Goal: Information Seeking & Learning: Learn about a topic

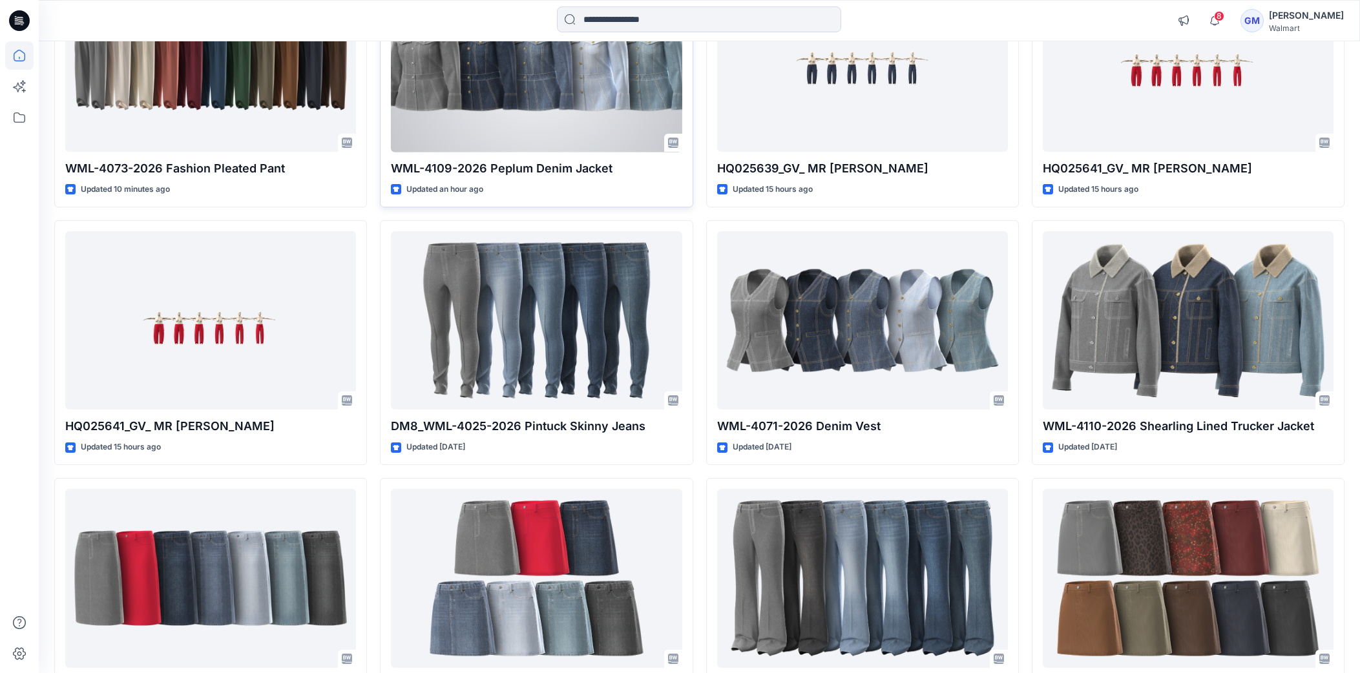
scroll to position [330, 0]
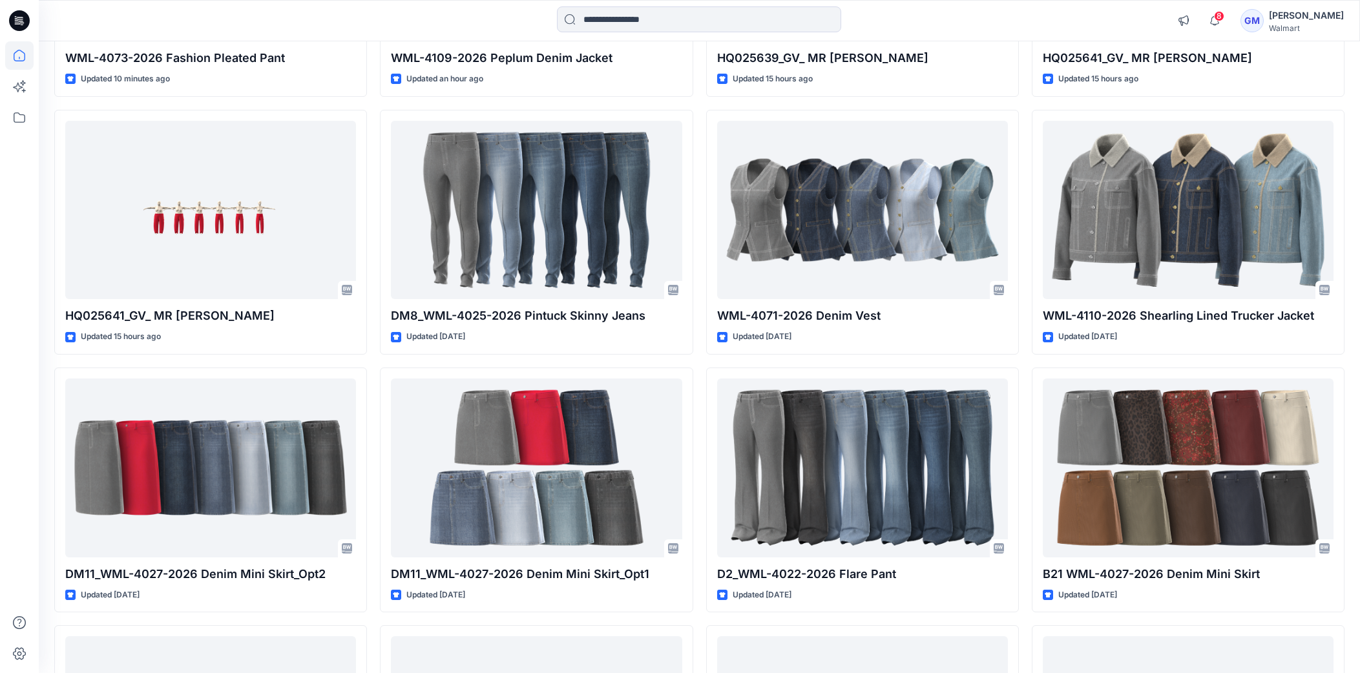
click at [12, 20] on icon at bounding box center [19, 20] width 21 height 21
click at [21, 123] on icon at bounding box center [19, 117] width 28 height 28
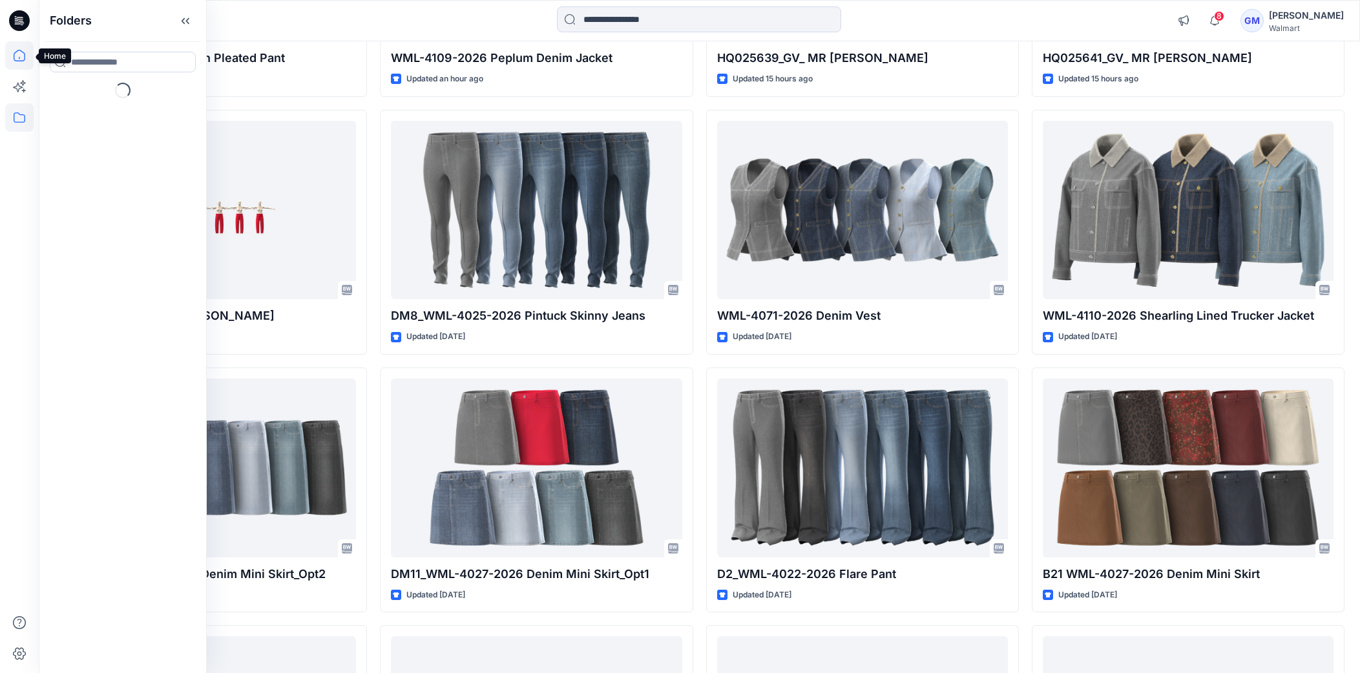
click at [21, 59] on icon at bounding box center [19, 55] width 28 height 28
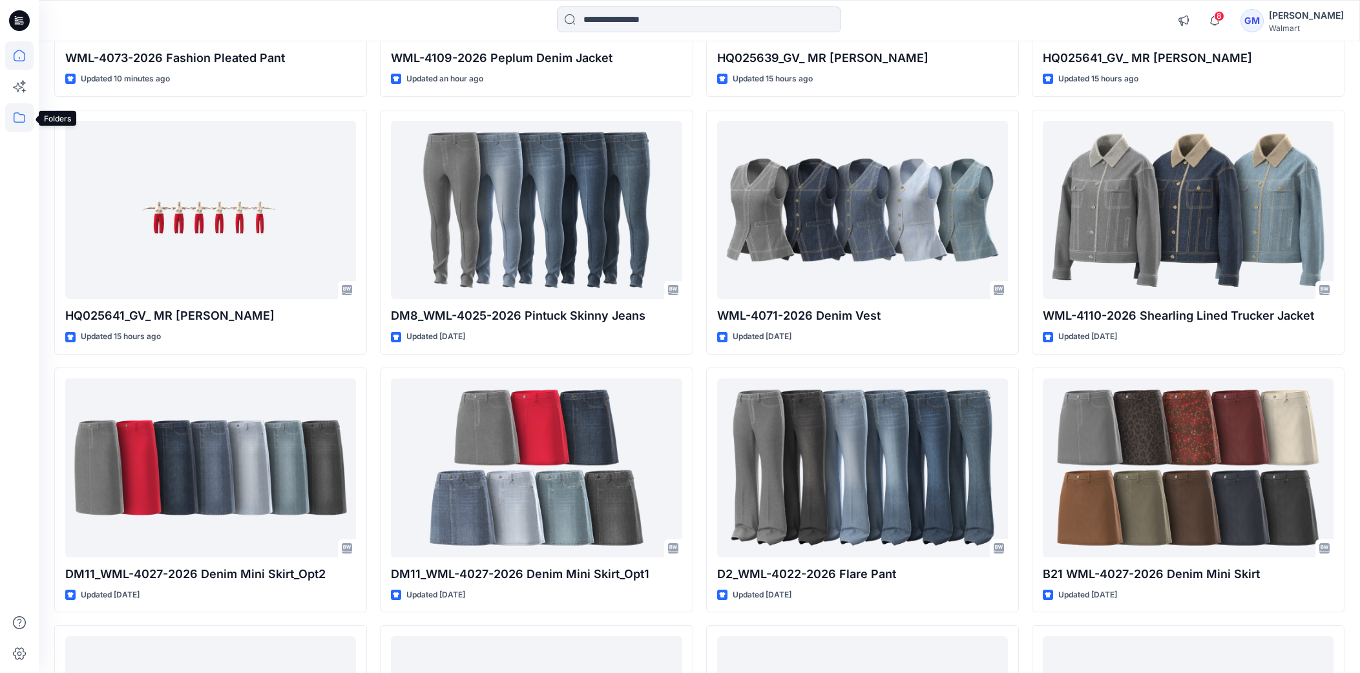
click at [11, 123] on icon at bounding box center [19, 117] width 28 height 28
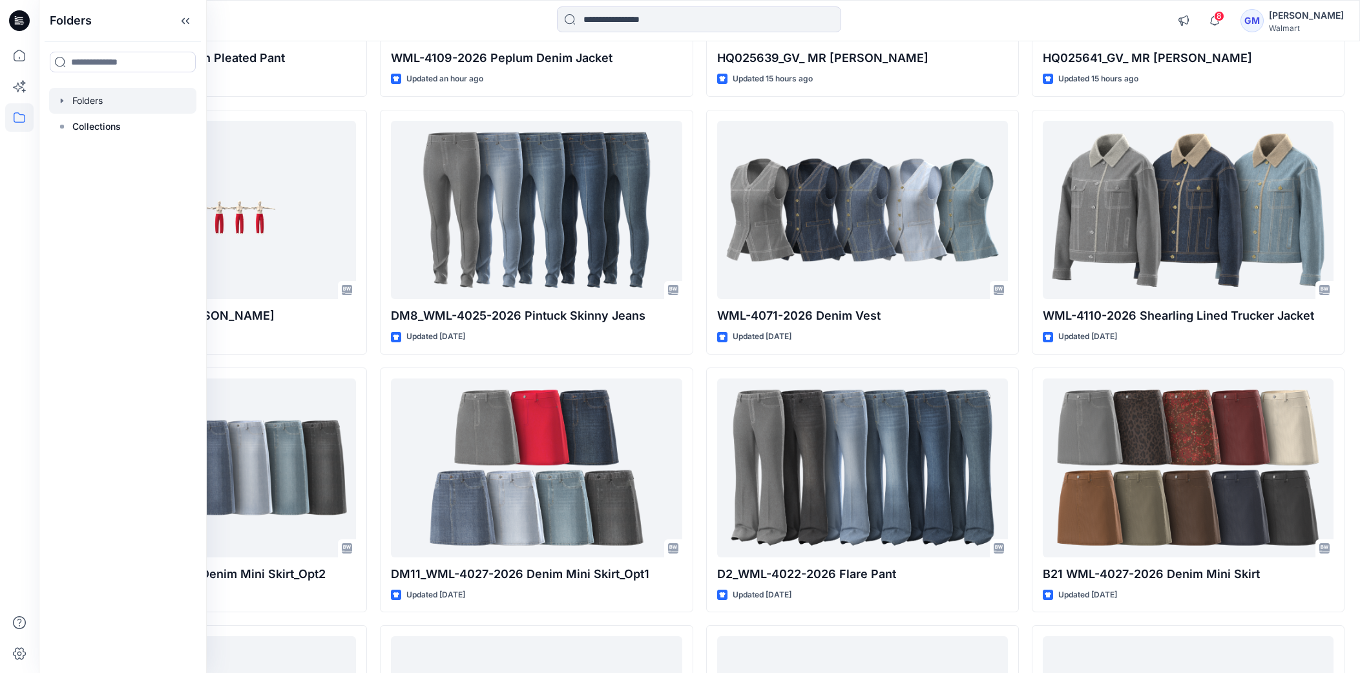
click at [96, 96] on div at bounding box center [122, 101] width 147 height 26
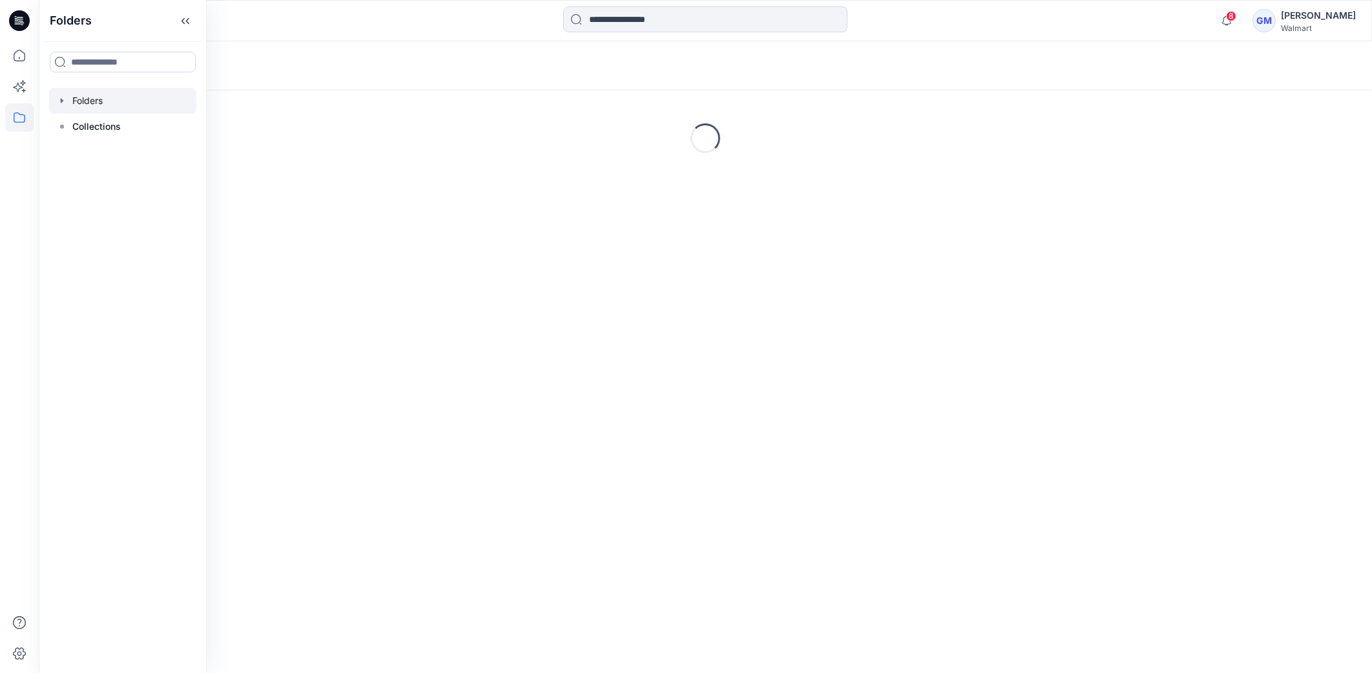
click at [58, 98] on icon "button" at bounding box center [62, 101] width 10 height 10
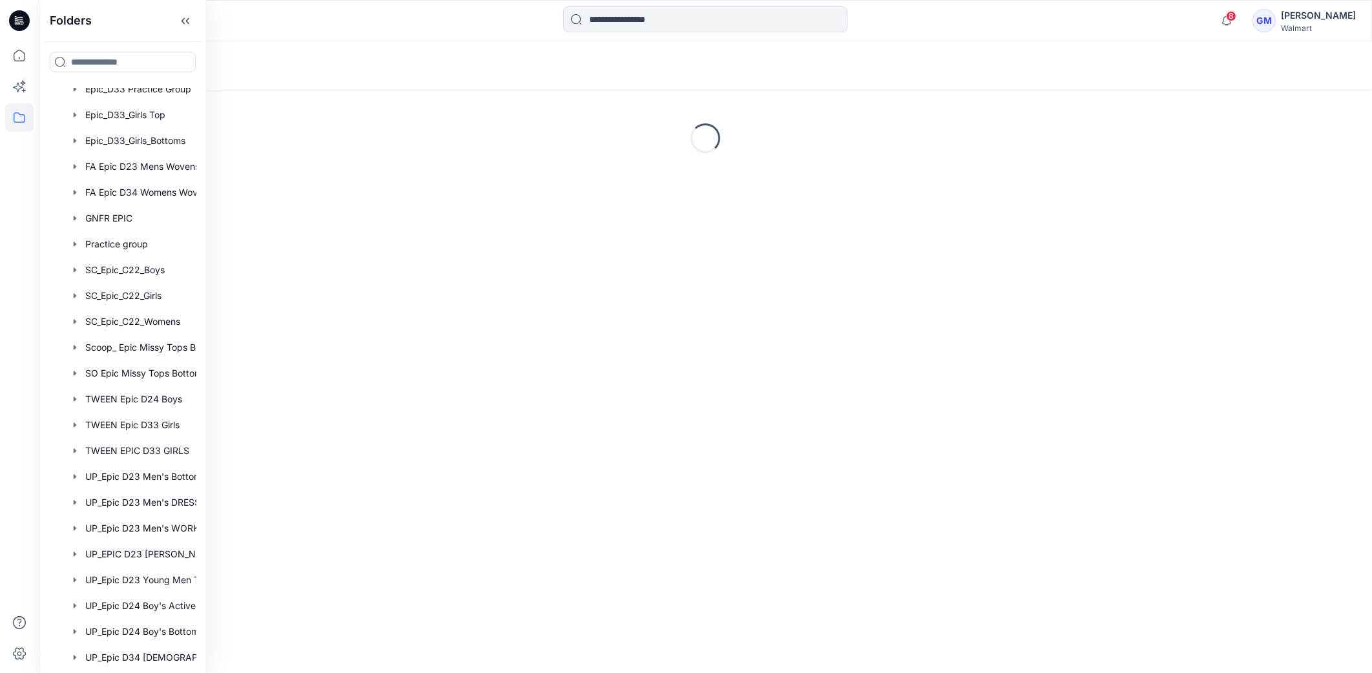
scroll to position [733, 0]
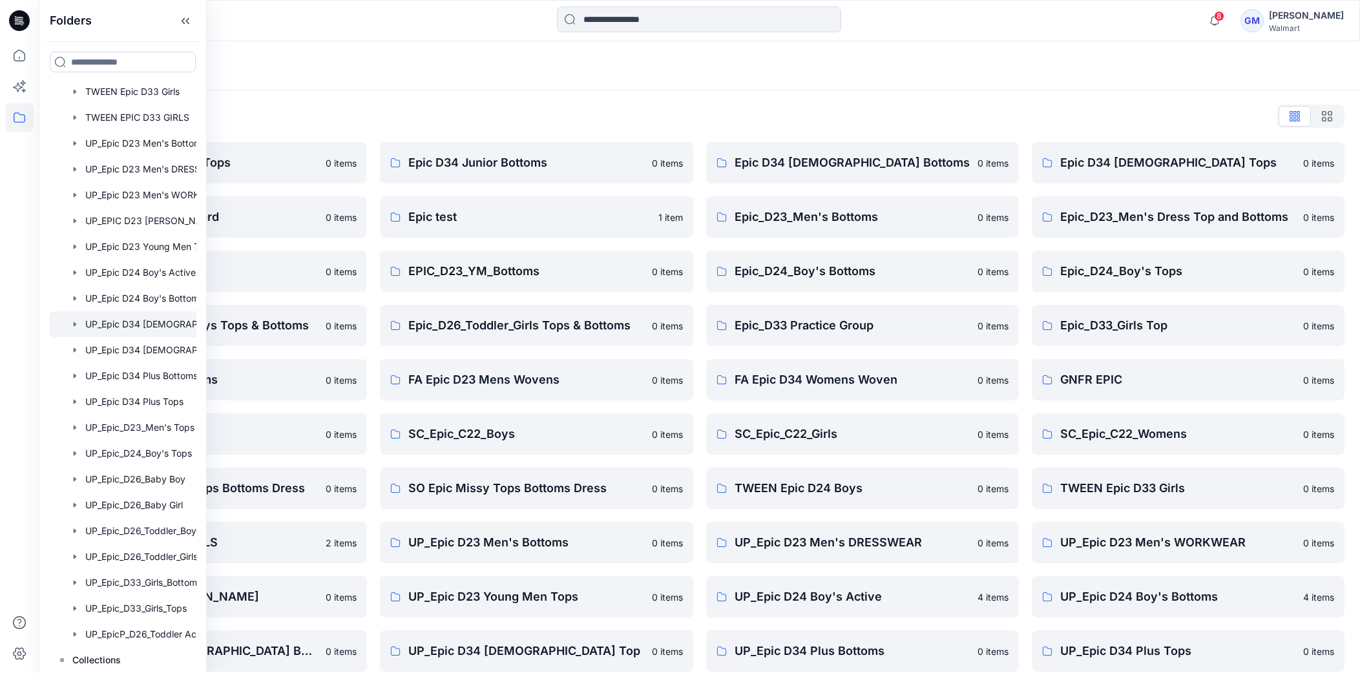
click at [157, 330] on div at bounding box center [139, 324] width 181 height 26
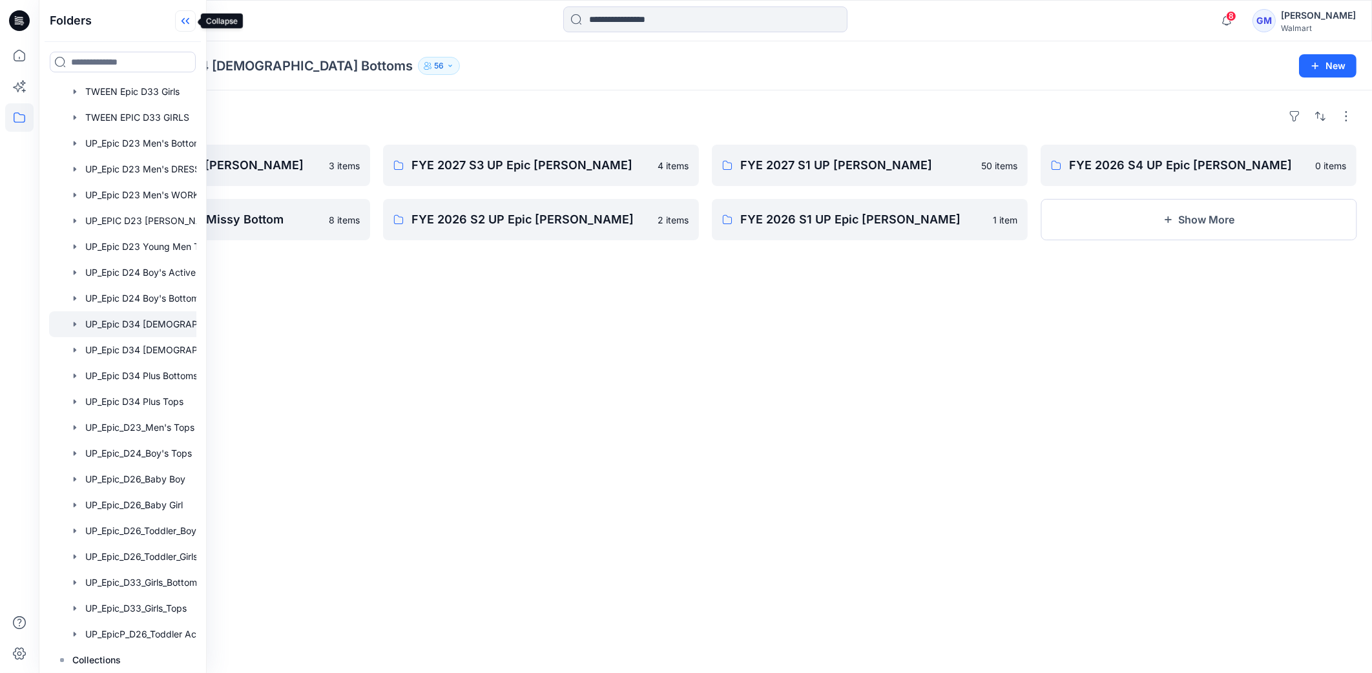
click at [189, 17] on icon at bounding box center [185, 20] width 21 height 21
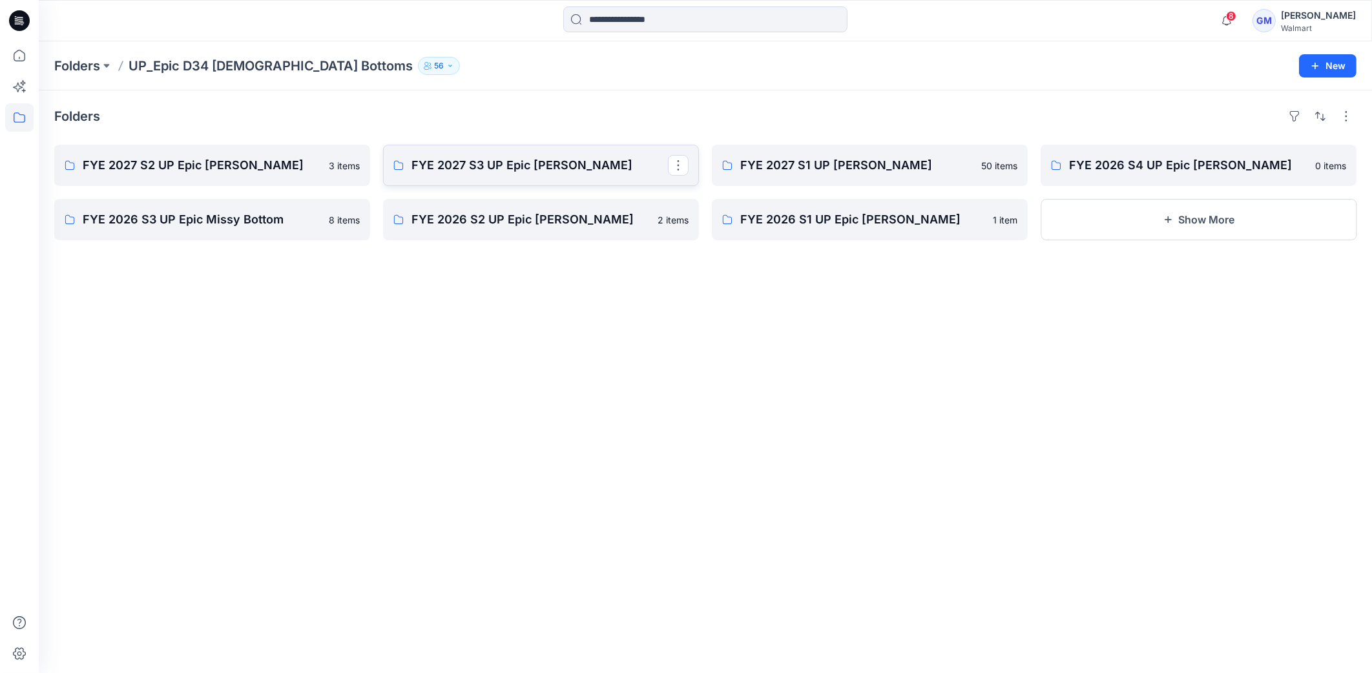
click at [497, 151] on link "FYE 2027 S3 UP Epic Missy Bottoms" at bounding box center [541, 165] width 316 height 41
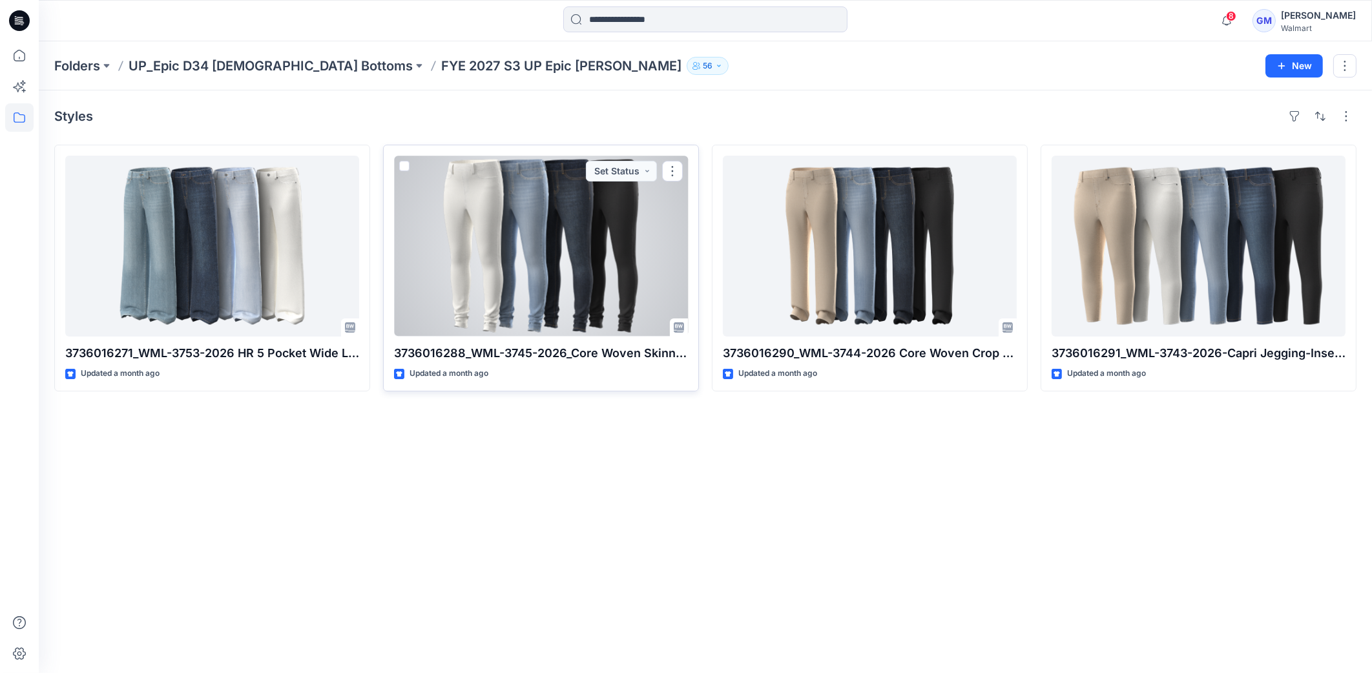
click at [639, 277] on div at bounding box center [541, 246] width 294 height 181
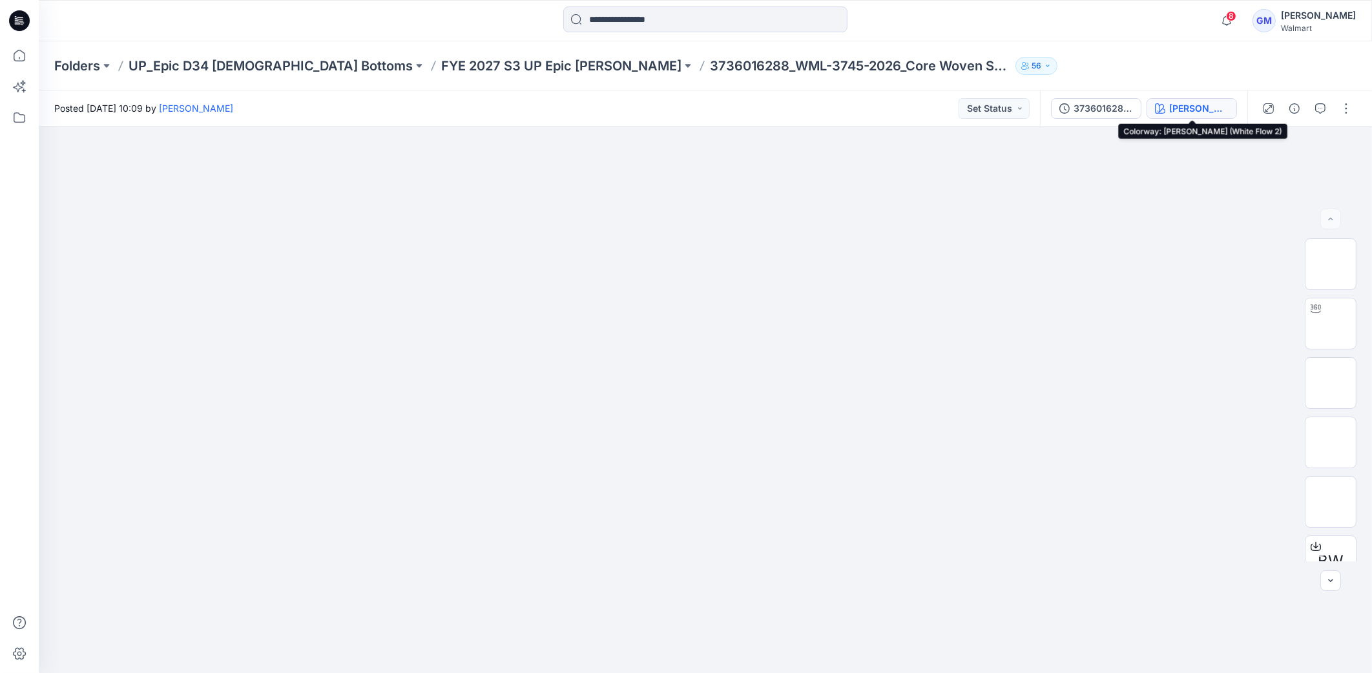
click at [1178, 101] on div "Vivid White (White Flow 2)" at bounding box center [1199, 108] width 59 height 14
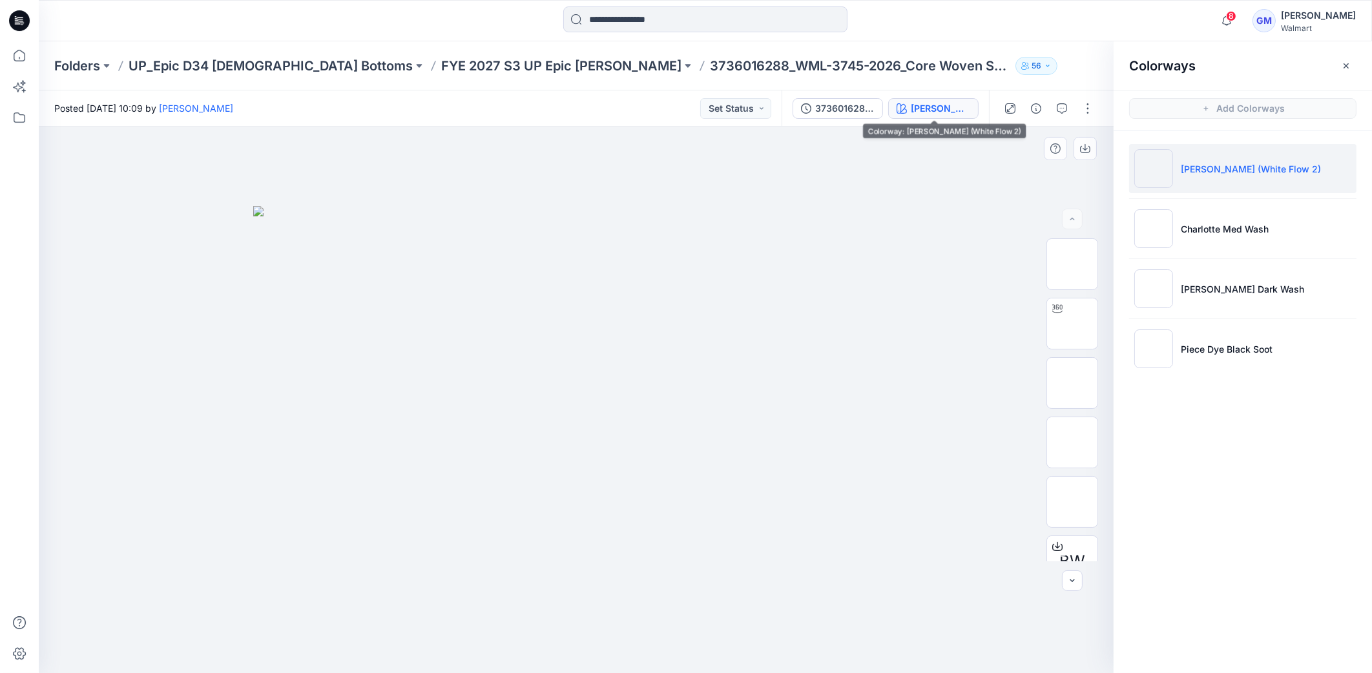
click at [1036, 314] on div "BW XLSX" at bounding box center [1072, 399] width 83 height 323
click at [1058, 323] on img at bounding box center [1072, 324] width 50 height 41
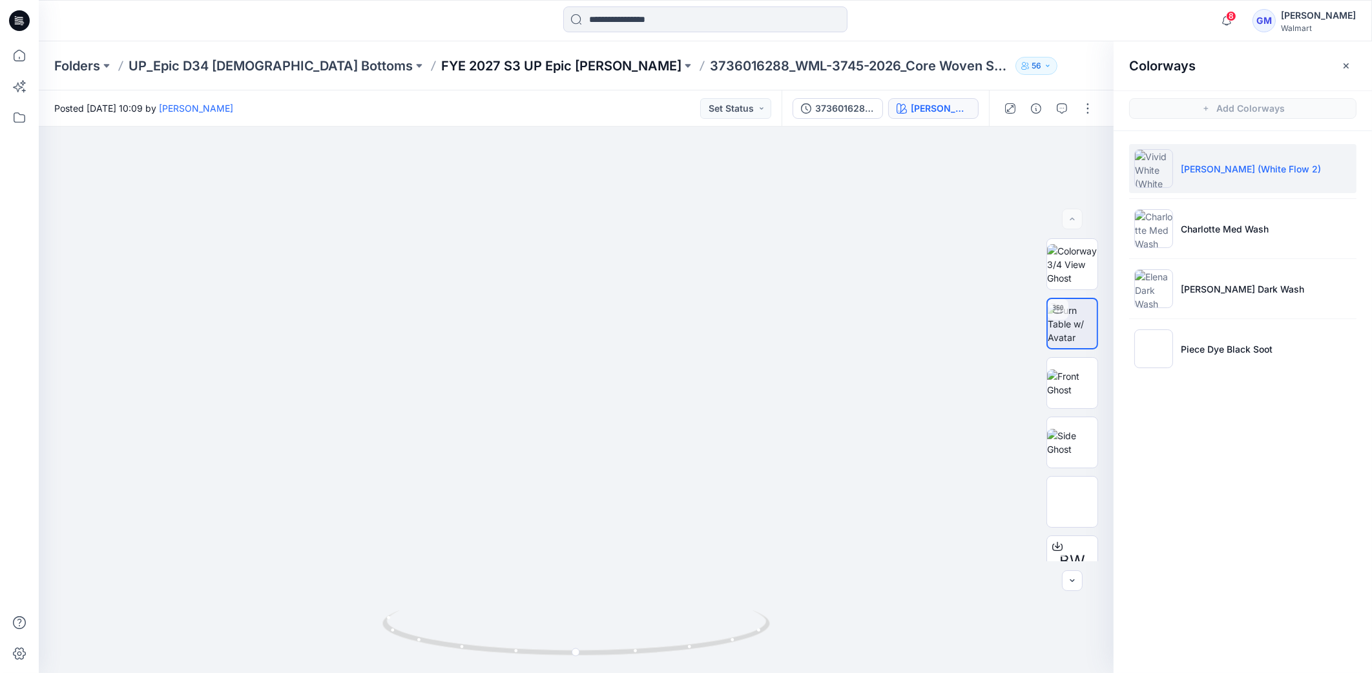
click at [505, 63] on p "FYE 2027 S3 UP Epic Missy Bottoms" at bounding box center [561, 66] width 240 height 18
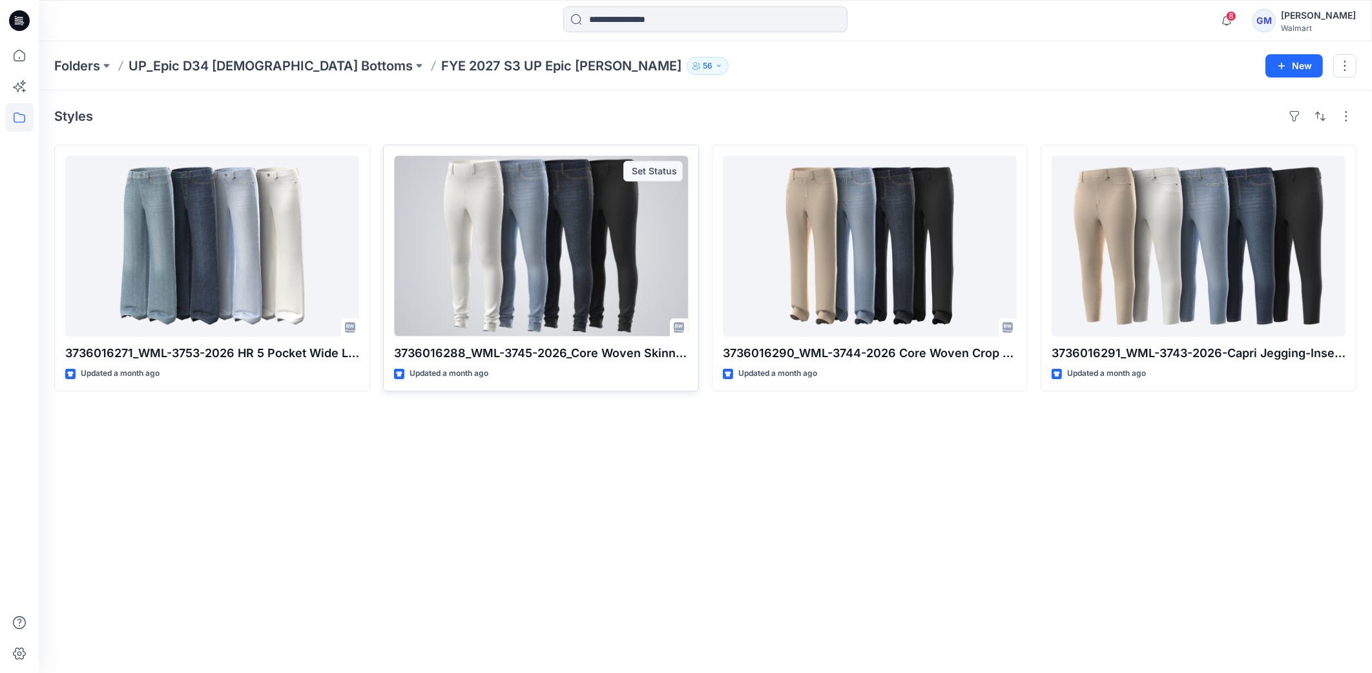
click at [556, 174] on div at bounding box center [541, 246] width 294 height 181
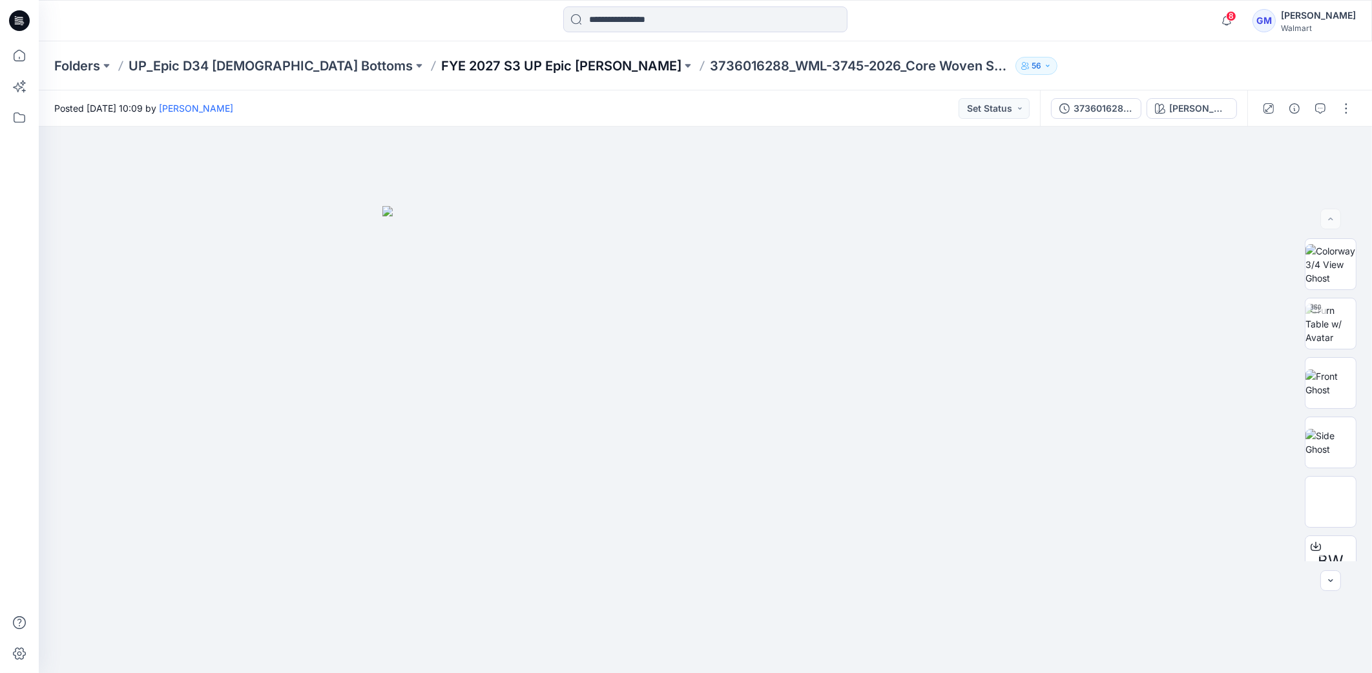
click at [489, 58] on p "FYE 2027 S3 UP Epic Missy Bottoms" at bounding box center [561, 66] width 240 height 18
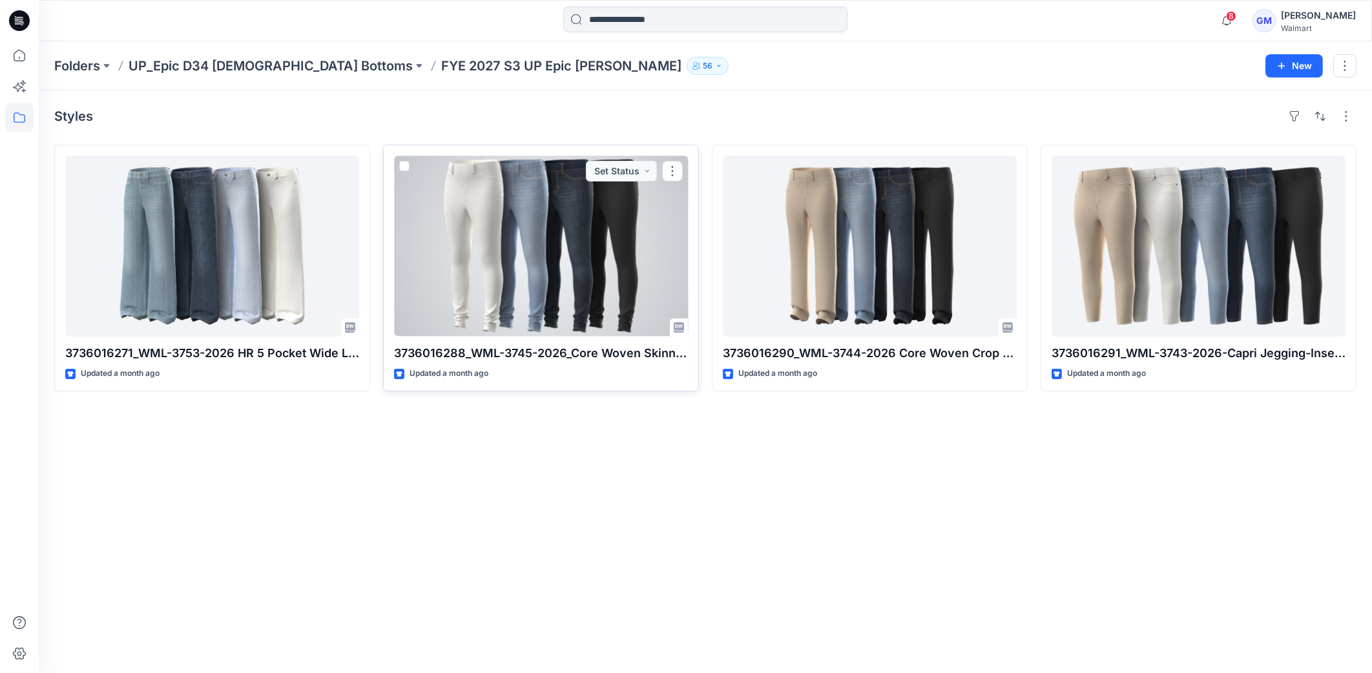
click at [616, 311] on div at bounding box center [541, 246] width 294 height 181
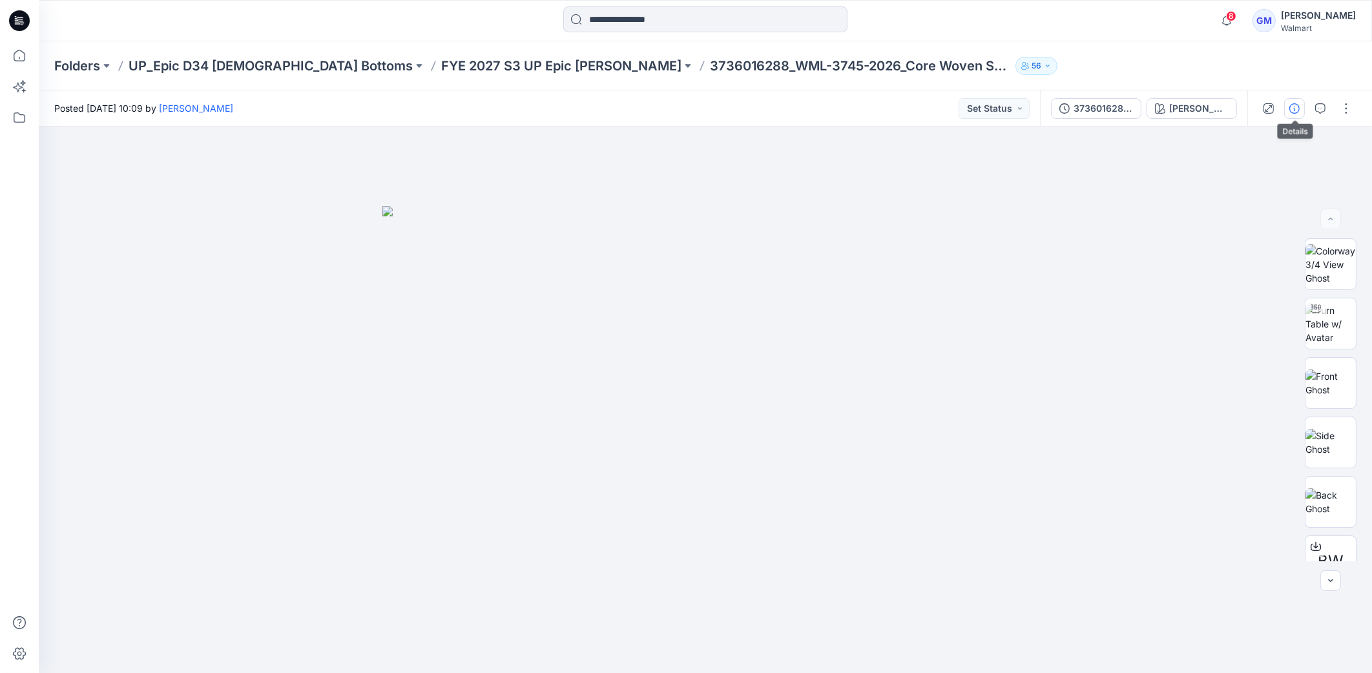
click at [1293, 103] on icon "button" at bounding box center [1295, 108] width 10 height 10
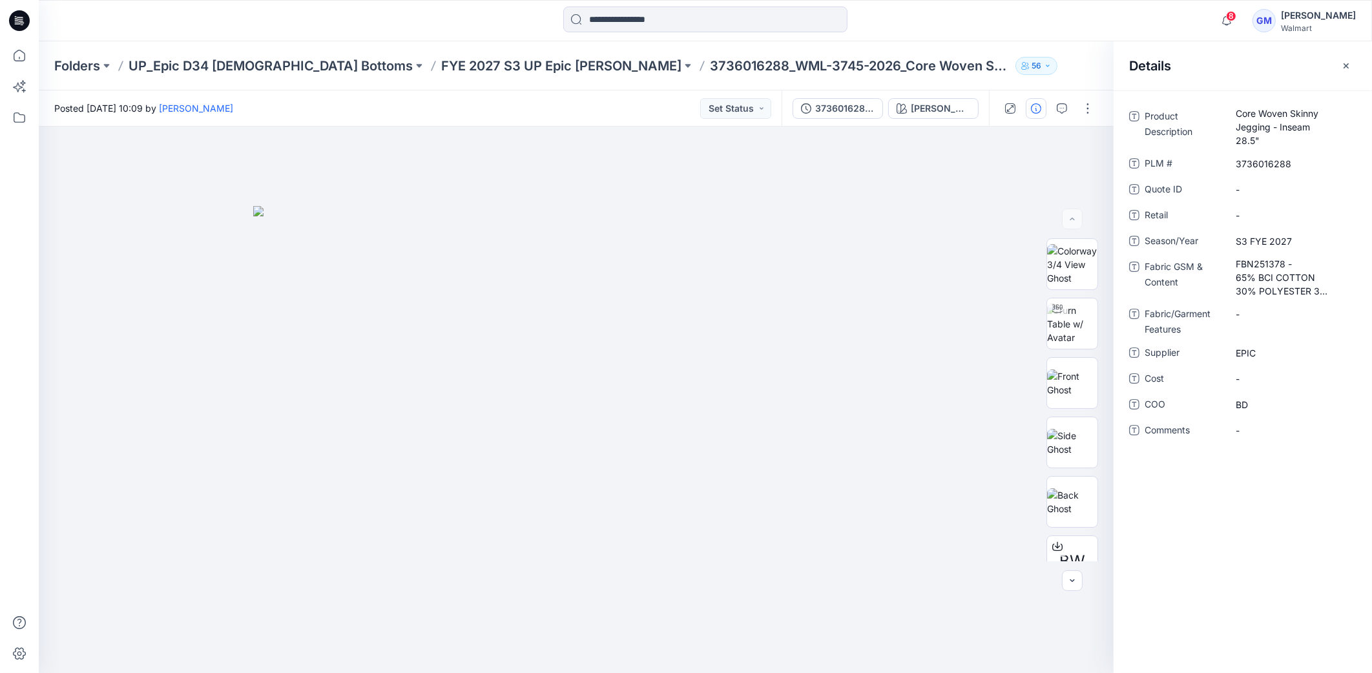
click at [601, 103] on div "Posted Wednesday, September 10, 2025 10:09 by Gayan Mahawithanalage Set Status" at bounding box center [410, 108] width 743 height 36
click at [916, 110] on div "Vivid White (White Flow 2)" at bounding box center [940, 108] width 59 height 14
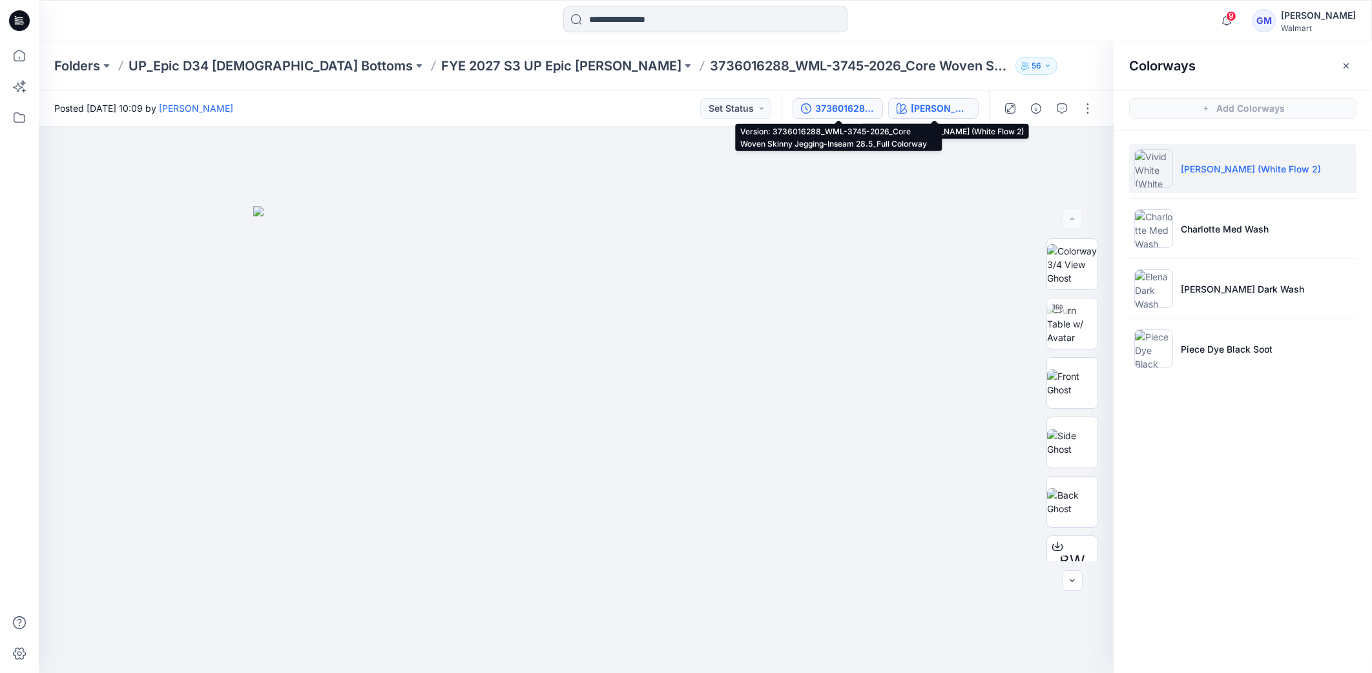
click at [860, 106] on div "3736016288_WML-3745-2026_Core Woven Skinny Jegging-Inseam 28.5_Full Colorway" at bounding box center [844, 108] width 59 height 14
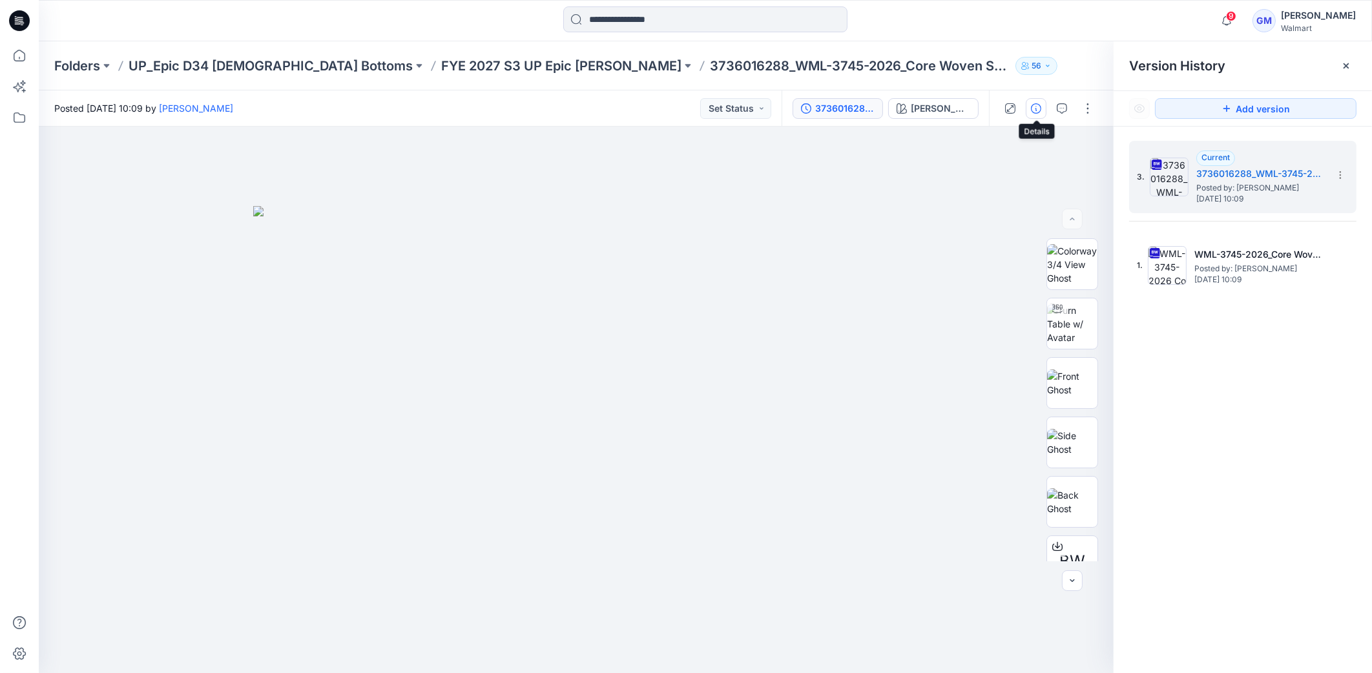
click at [1043, 107] on button "button" at bounding box center [1036, 108] width 21 height 21
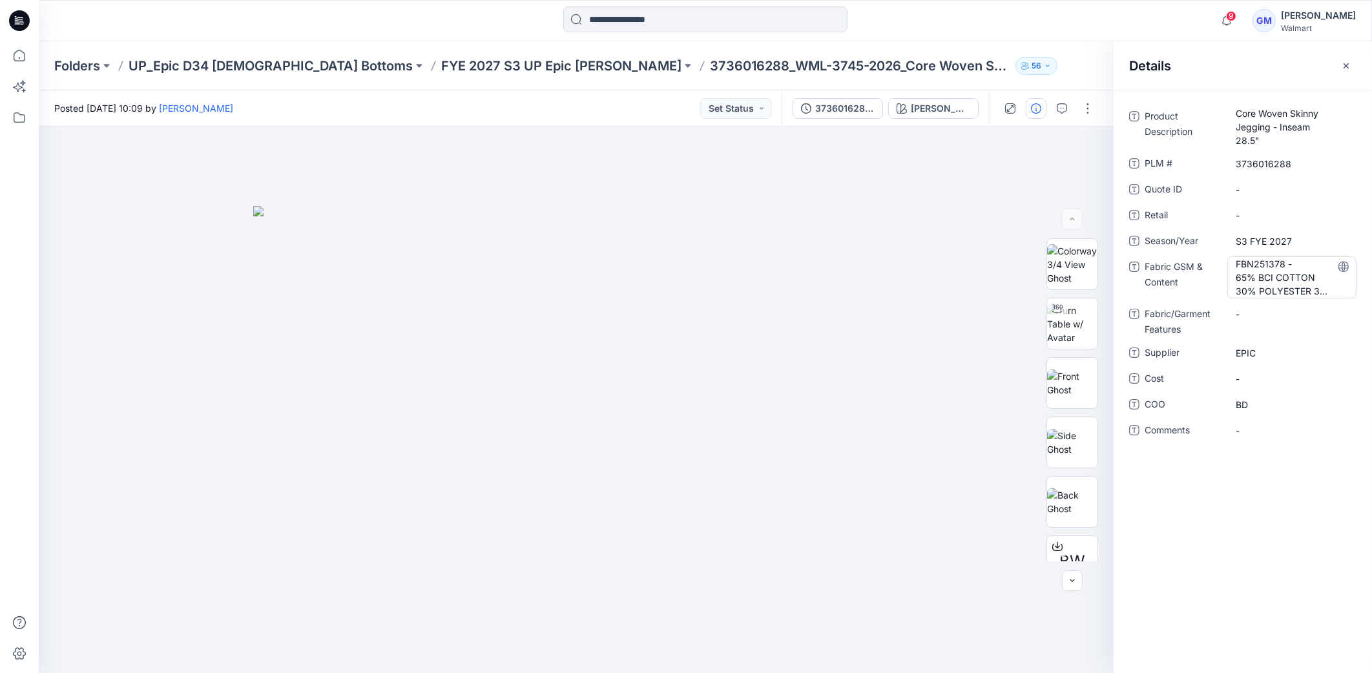
click at [1254, 268] on Content "FBN251378 - 65% BCI COTTON 30% POLYESTER 3% VISCOSE, 2%SPANDEX, 9.5oz" at bounding box center [1292, 277] width 112 height 41
click at [1226, 262] on div "**********" at bounding box center [1242, 277] width 227 height 41
click at [1234, 266] on div "FBN251378 - 65% BCI COTTON 30% POLYESTER 3% VISCOSE, 2%SPANDEX, 9.5oz" at bounding box center [1292, 278] width 129 height 42
drag, startPoint x: 1234, startPoint y: 262, endPoint x: 1330, endPoint y: 386, distance: 156.1
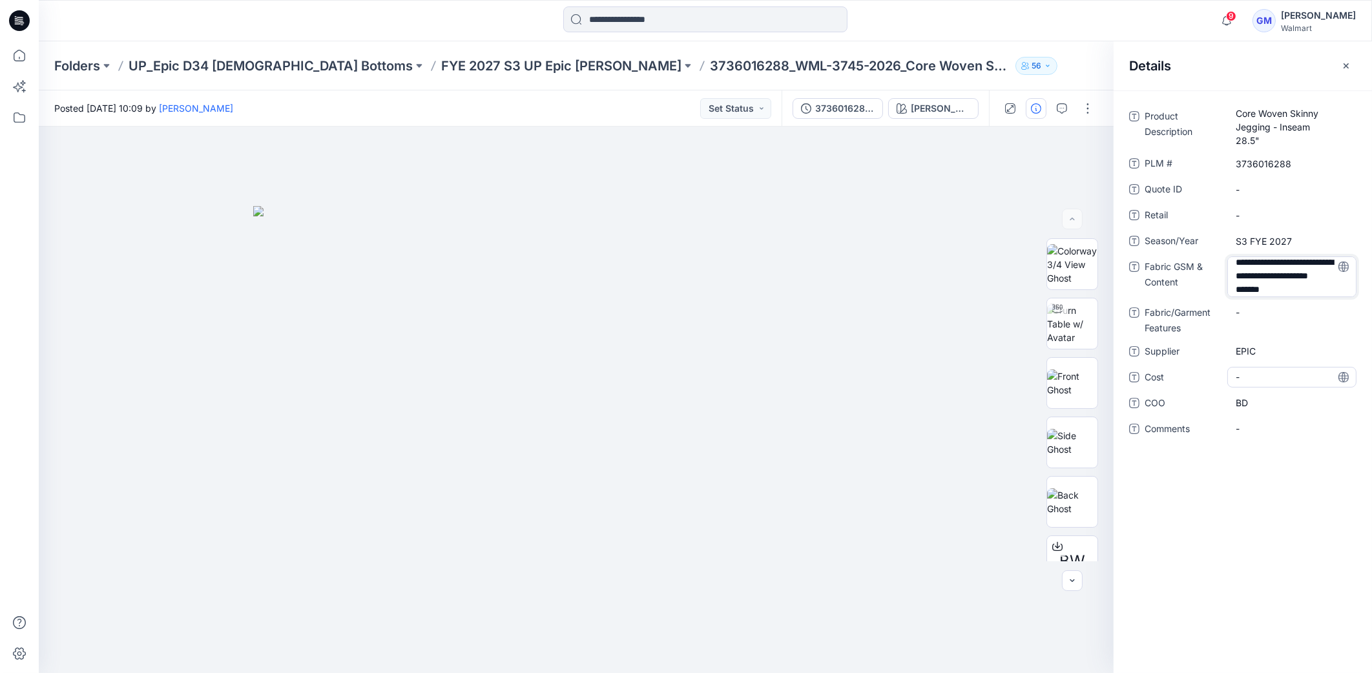
click at [1330, 386] on div "**********" at bounding box center [1242, 280] width 227 height 349
